Goal: Use online tool/utility: Use online tool/utility

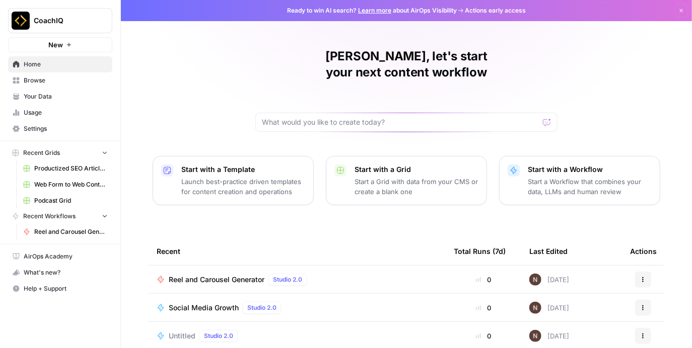
click at [321, 274] on div "Reel and Carousel Generator Studio 2.0" at bounding box center [297, 280] width 281 height 12
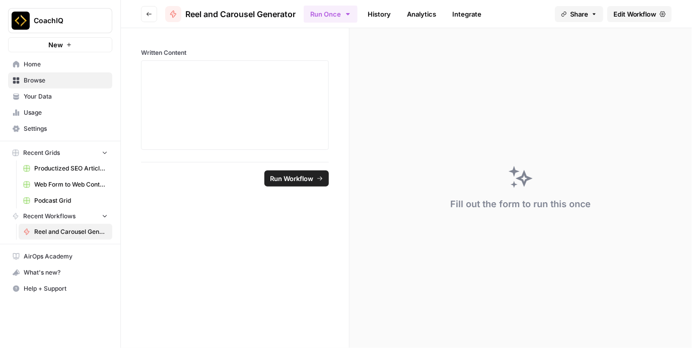
click at [657, 18] on link "Edit Workflow" at bounding box center [639, 14] width 64 height 16
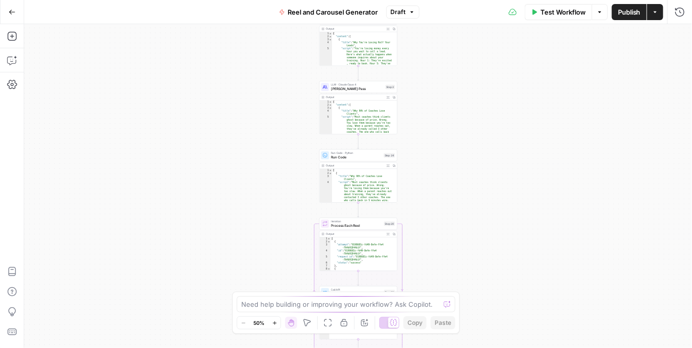
type textarea "**********"
click at [363, 52] on div "{ "content" : [ { "title" : "Why You're Losing Half Your Leads" , "script" : "Y…" at bounding box center [363, 72] width 62 height 80
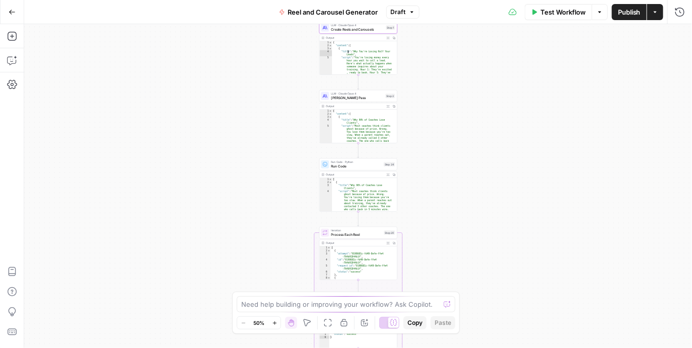
click at [349, 30] on span "Create Reels and Carousels" at bounding box center [357, 29] width 53 height 5
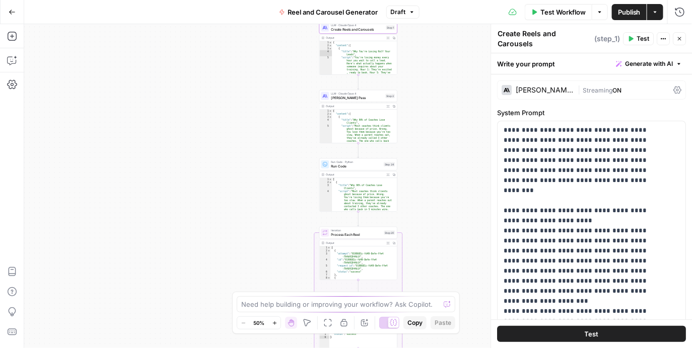
click at [362, 97] on span "[PERSON_NAME] Pass" at bounding box center [357, 97] width 52 height 5
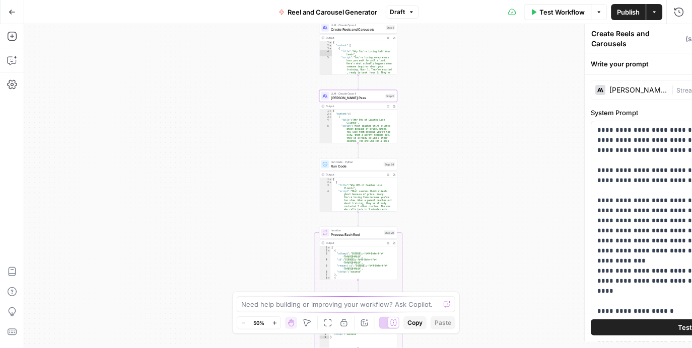
type textarea "[PERSON_NAME] Pass"
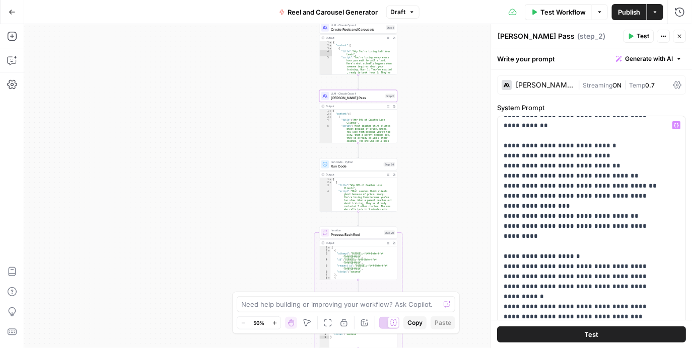
scroll to position [60, 0]
click at [363, 29] on span "Create Reels and Carousels" at bounding box center [357, 29] width 53 height 5
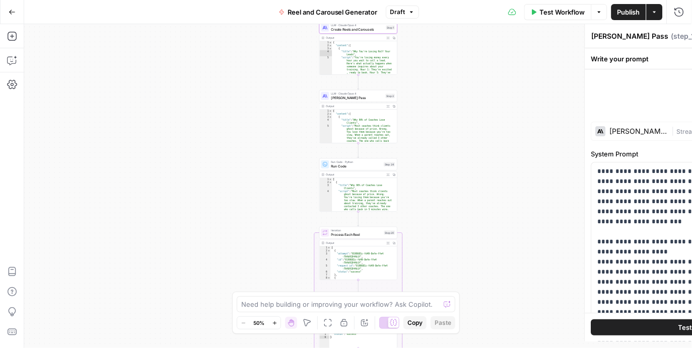
type textarea "Create Reels and Carousels"
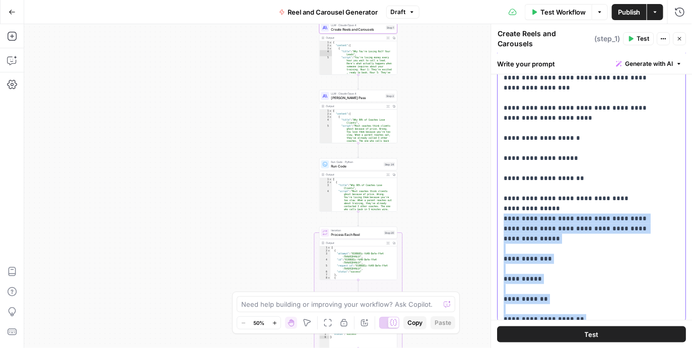
scroll to position [113, 0]
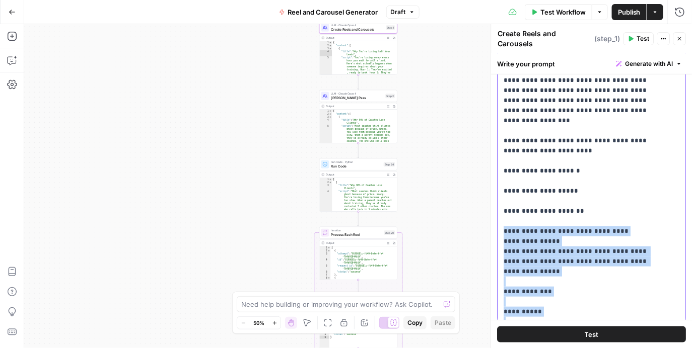
drag, startPoint x: 581, startPoint y: 301, endPoint x: 501, endPoint y: 163, distance: 160.1
click at [501, 163] on div "**********" at bounding box center [588, 117] width 181 height 410
copy p "**********"
click at [378, 236] on span "Process Each Reel" at bounding box center [356, 234] width 51 height 5
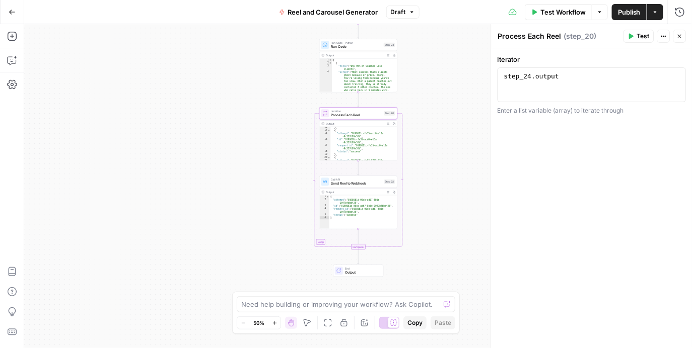
scroll to position [0, 0]
